Goal: Browse casually

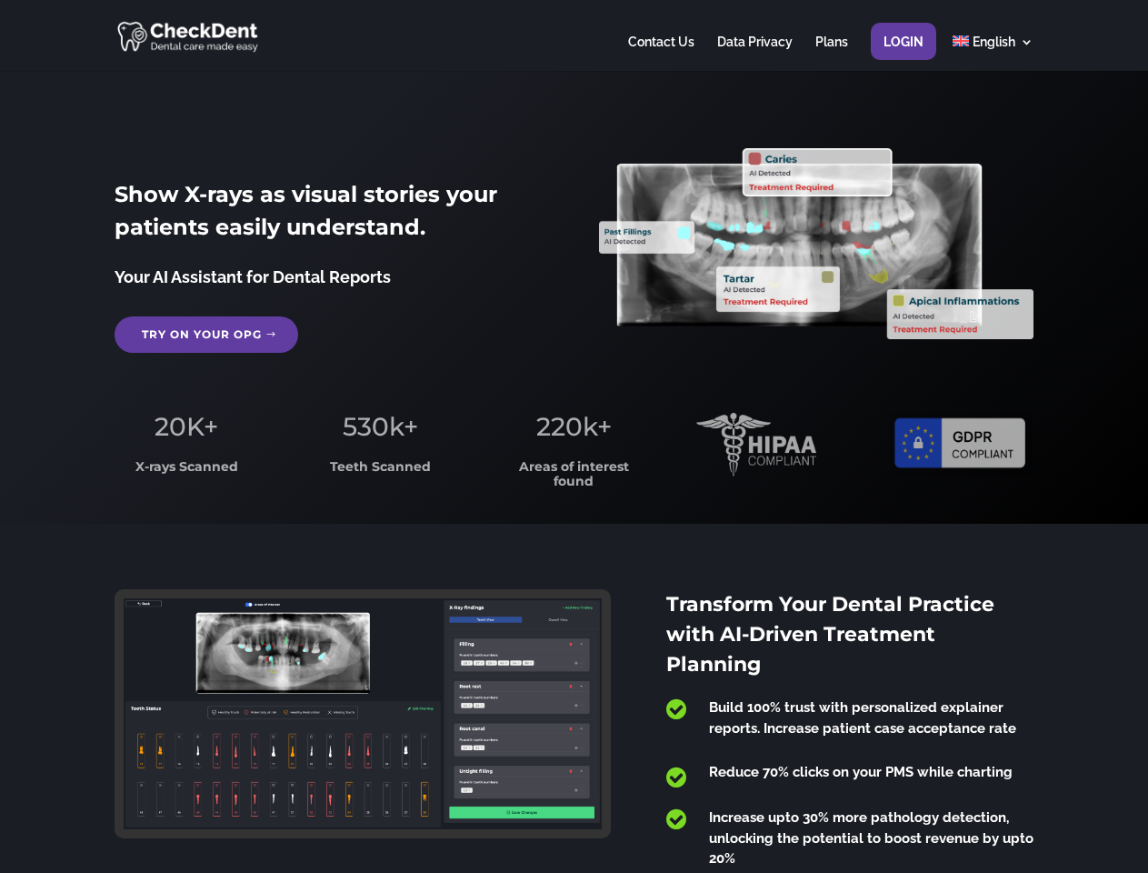
click at [574, 436] on span "220k+" at bounding box center [573, 426] width 75 height 31
click at [574, 35] on div at bounding box center [574, 35] width 918 height 71
click at [574, 436] on span "220k+" at bounding box center [573, 426] width 75 height 31
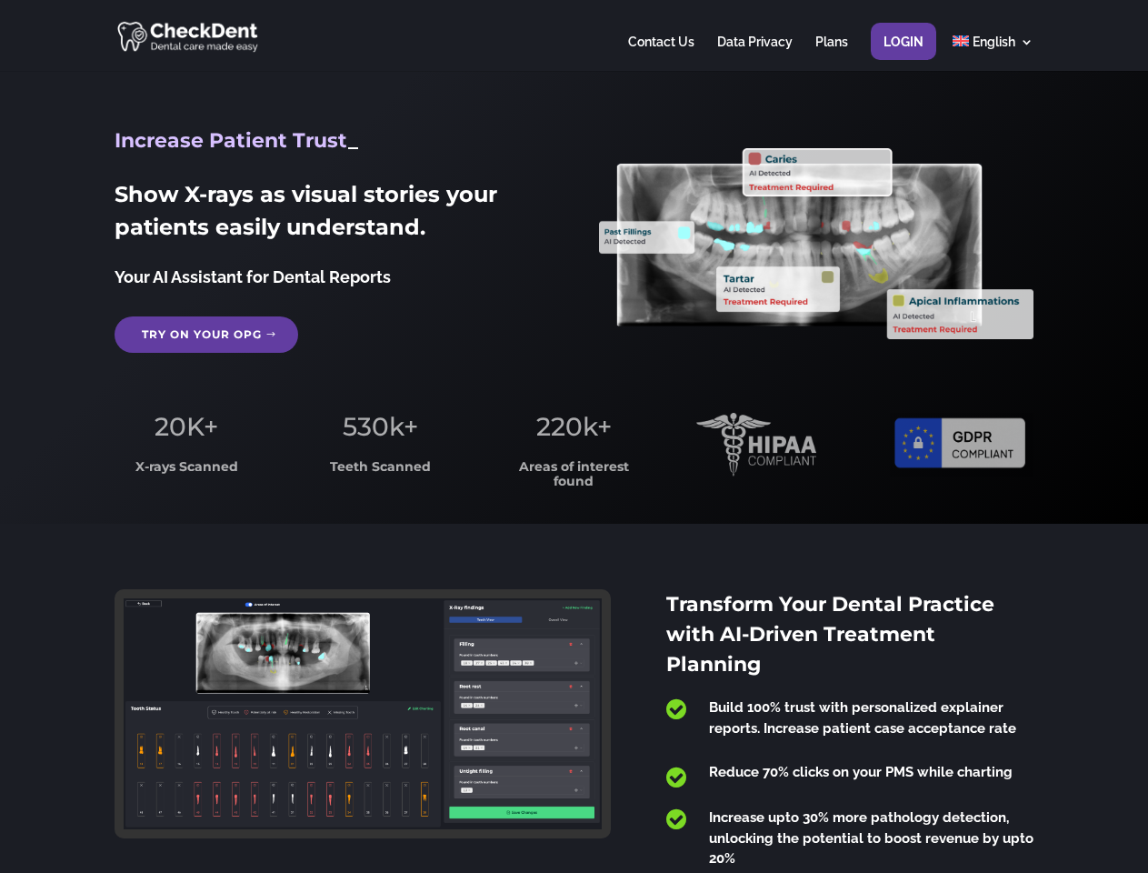
click at [574, 35] on div at bounding box center [574, 35] width 918 height 71
